Goal: Task Accomplishment & Management: Manage account settings

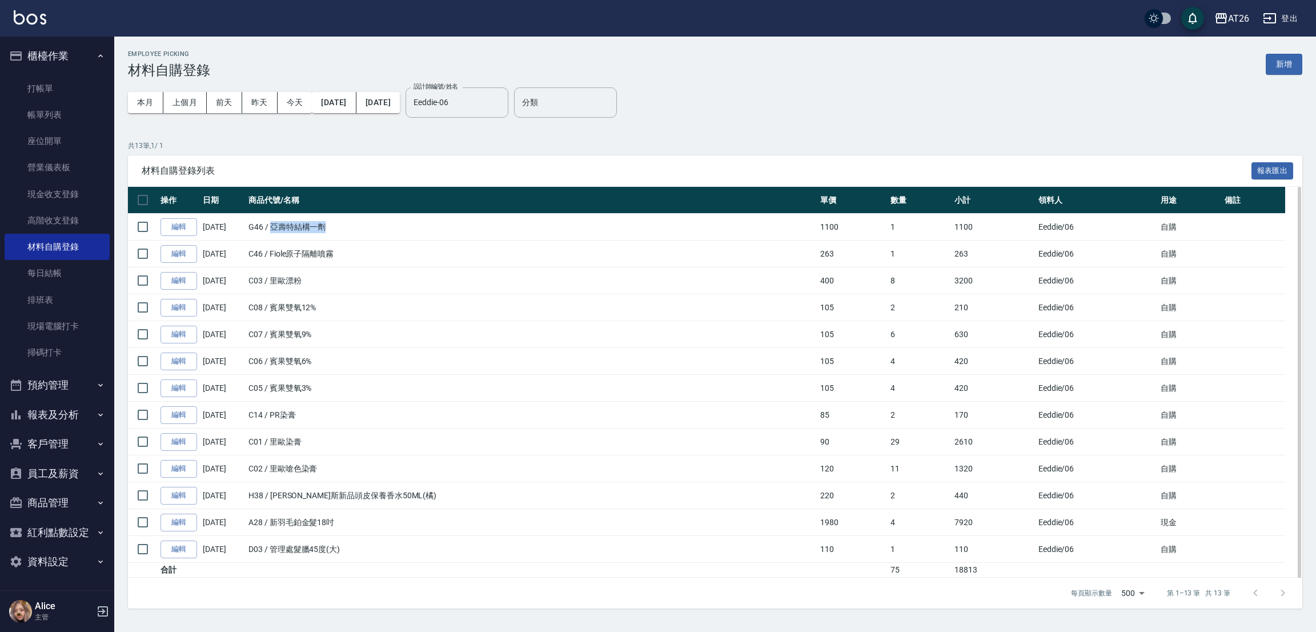
drag, startPoint x: 272, startPoint y: 227, endPoint x: 342, endPoint y: 220, distance: 69.5
click at [342, 220] on td "G46 / 亞壽特結構一劑" at bounding box center [532, 227] width 572 height 27
click at [174, 234] on link "編輯" at bounding box center [179, 227] width 37 height 18
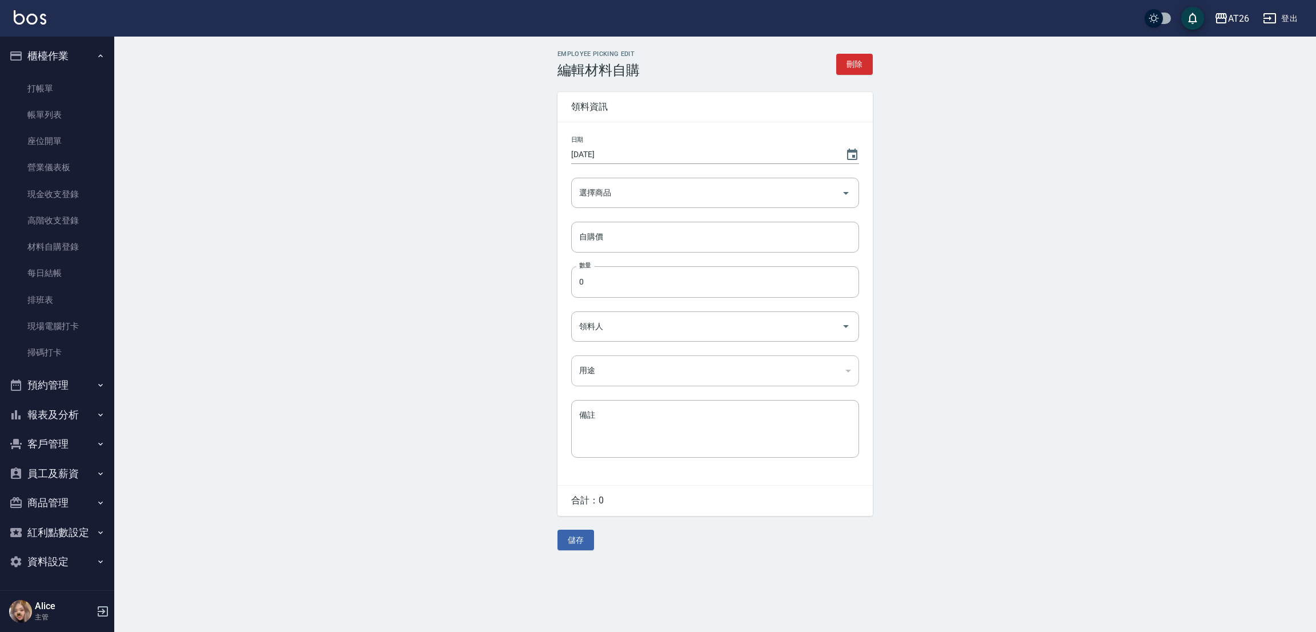
type input "[DATE]"
type input "亞壽特結構一劑"
type input "1100"
type input "1"
type input "Eeddie"
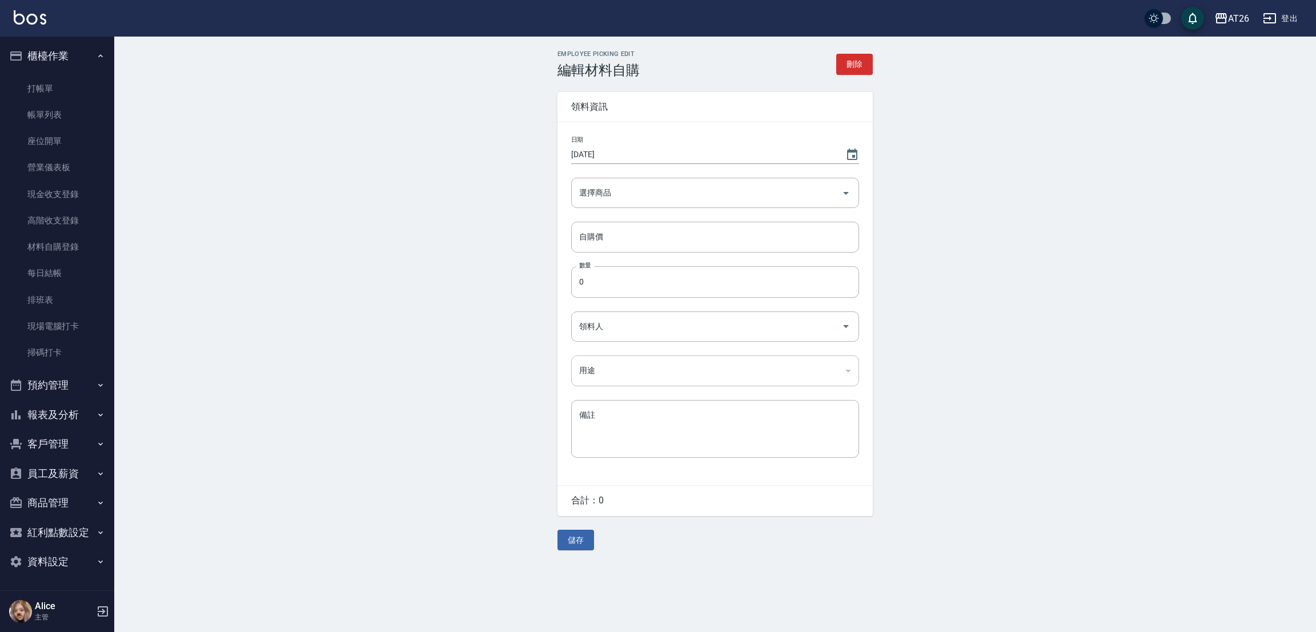
type input "自購"
drag, startPoint x: 846, startPoint y: 65, endPoint x: 852, endPoint y: 62, distance: 6.9
click at [852, 62] on button "刪除" at bounding box center [854, 64] width 37 height 21
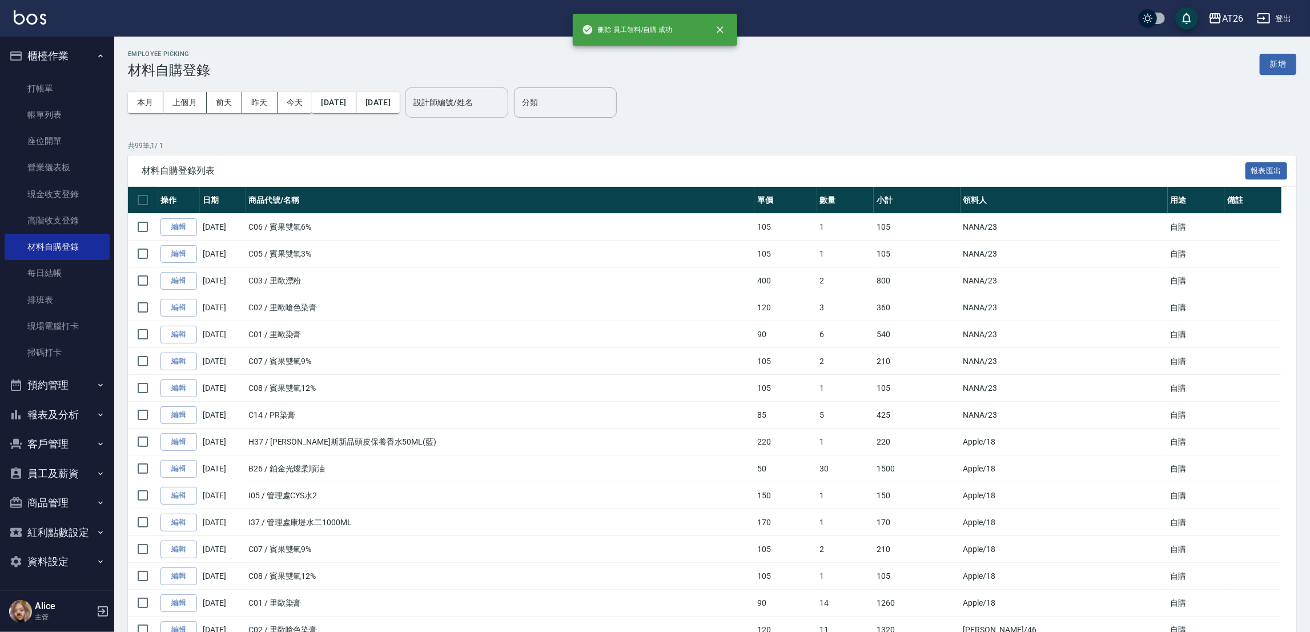
click at [503, 108] on input "設計師編號/姓名" at bounding box center [457, 103] width 93 height 20
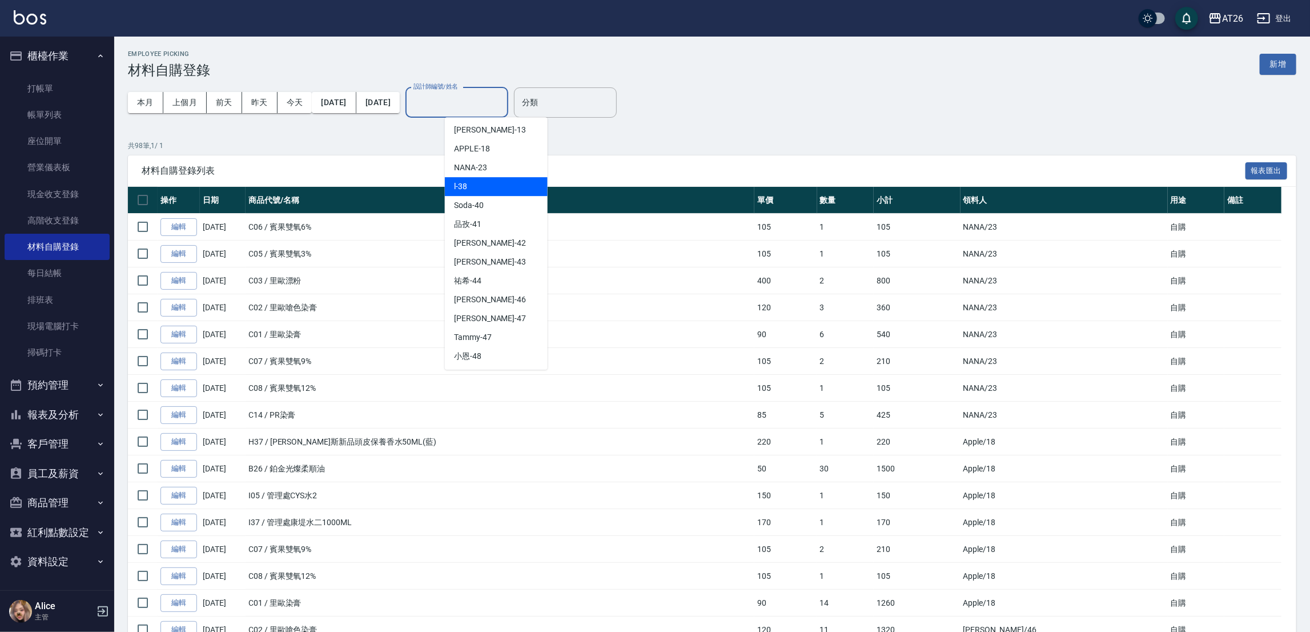
click at [472, 192] on div "l -38" at bounding box center [496, 186] width 103 height 19
type input "l-38"
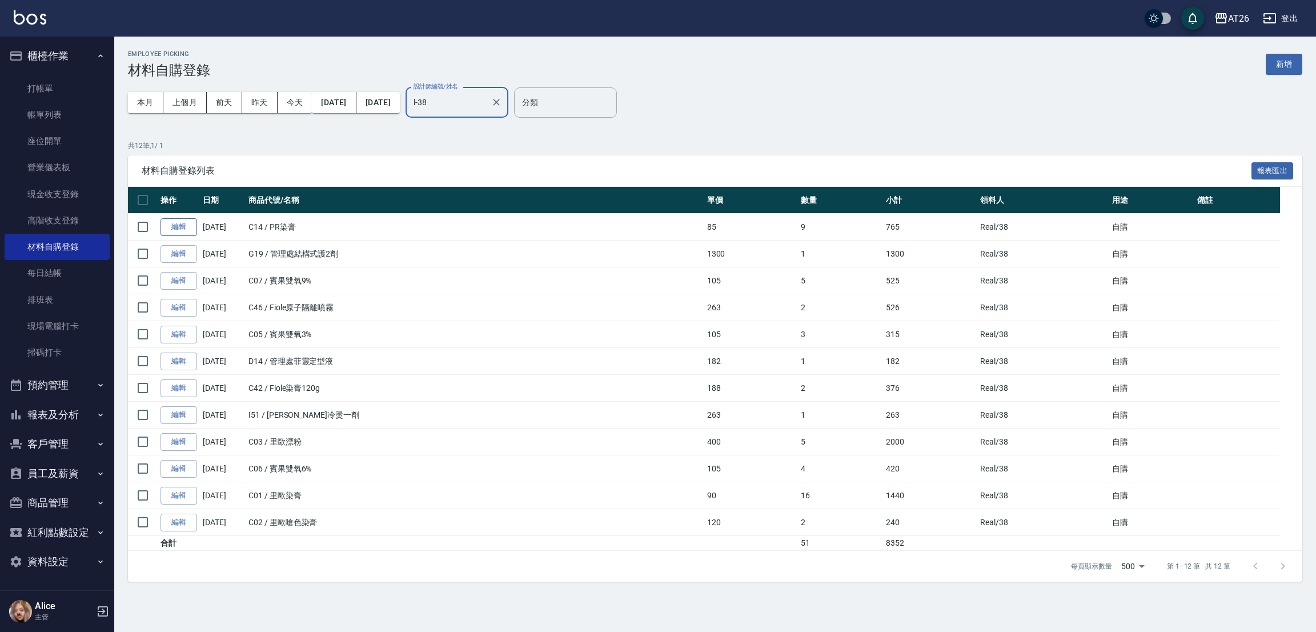
click at [170, 230] on link "編輯" at bounding box center [179, 227] width 37 height 18
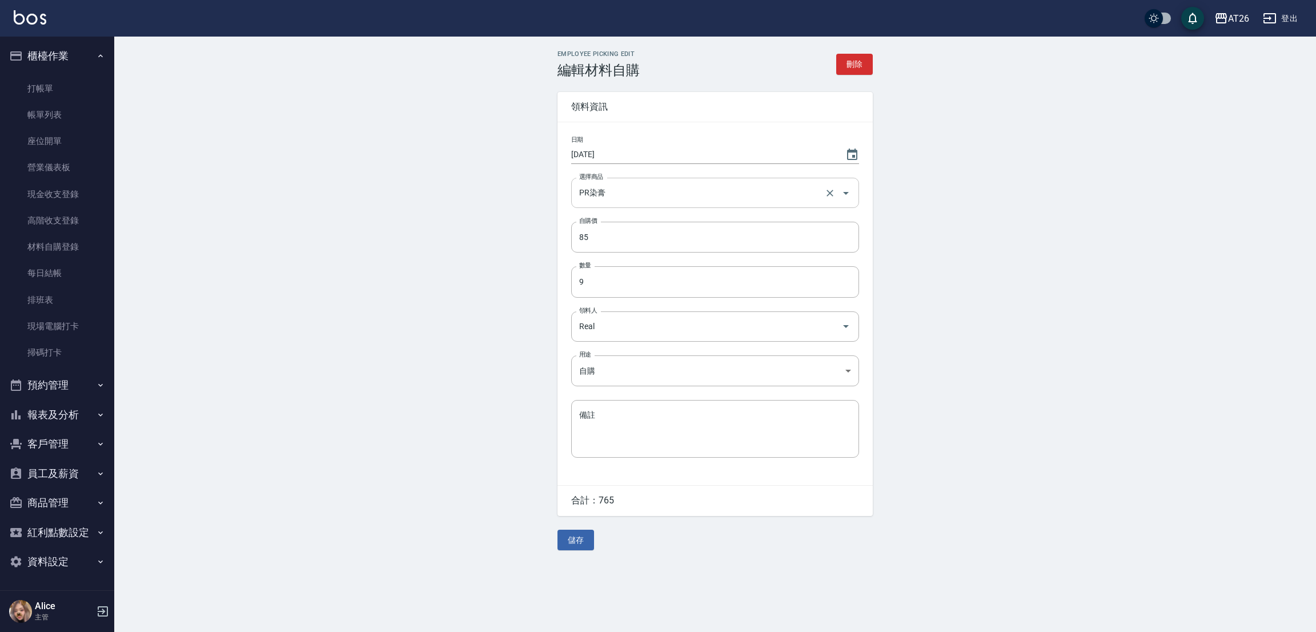
type input "[DATE]"
type input "PR染膏"
type input "85"
type input "9"
type input "Real"
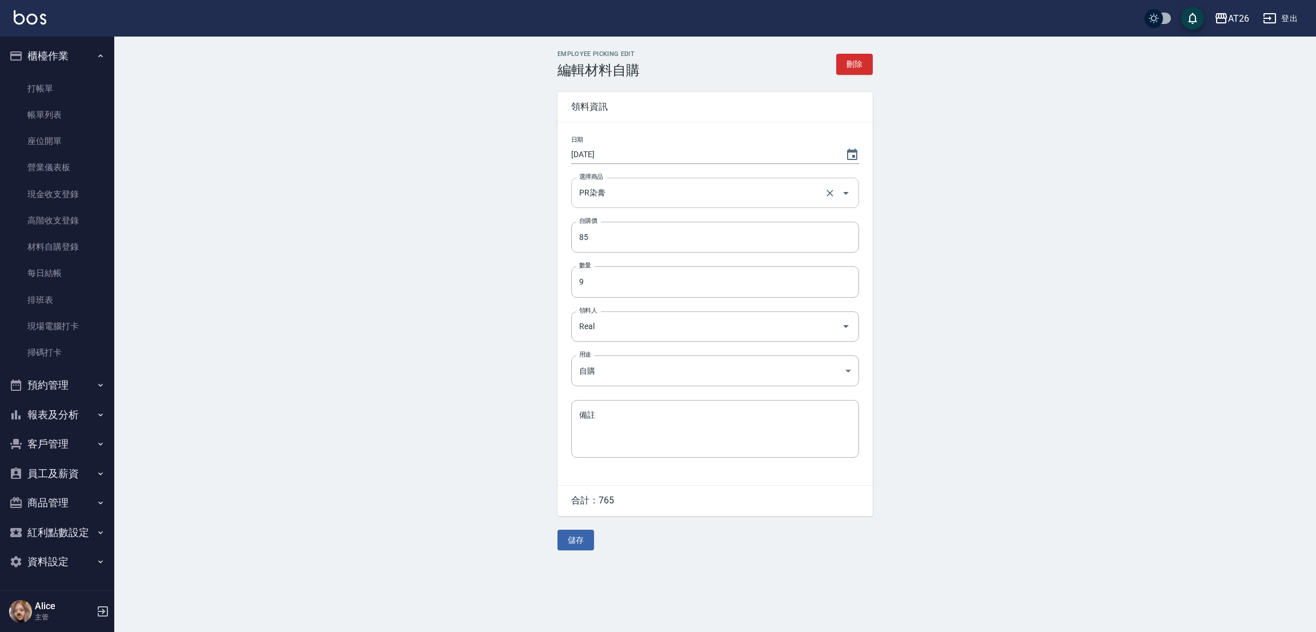
type input "自購"
drag, startPoint x: 618, startPoint y: 283, endPoint x: 680, endPoint y: 320, distance: 72.3
click at [618, 282] on input "9" at bounding box center [715, 281] width 288 height 31
type input "08"
click at [577, 536] on button "儲存" at bounding box center [576, 540] width 37 height 21
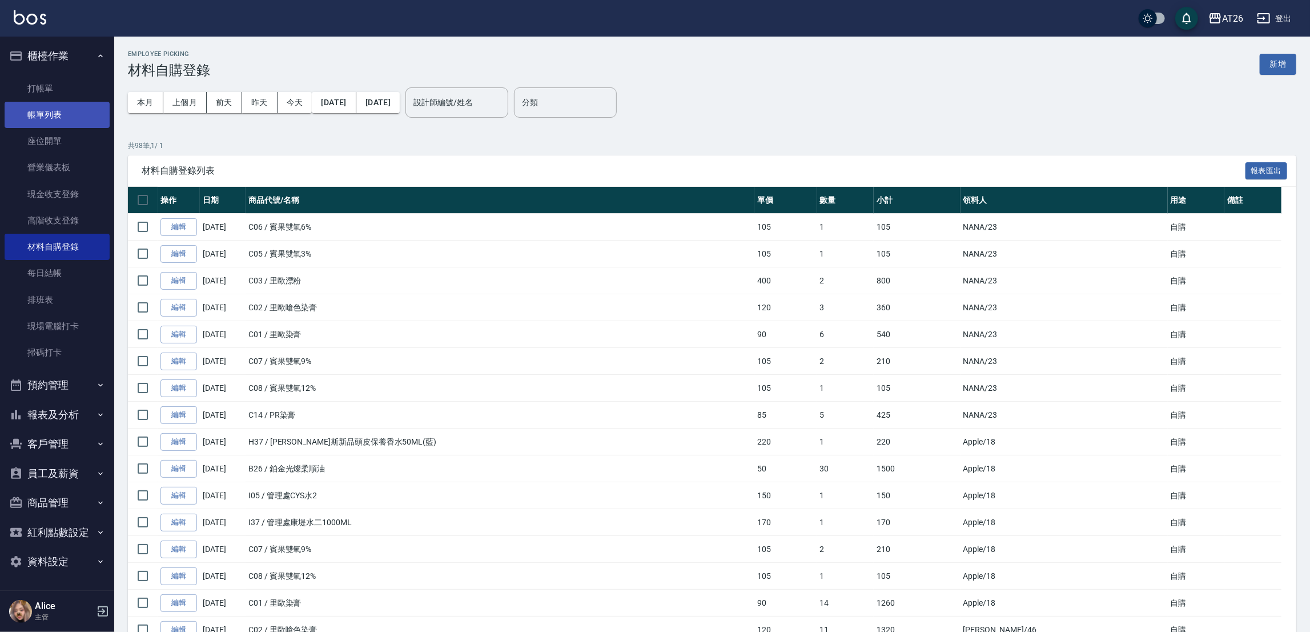
click at [71, 107] on link "帳單列表" at bounding box center [57, 115] width 105 height 26
